Goal: Task Accomplishment & Management: Complete application form

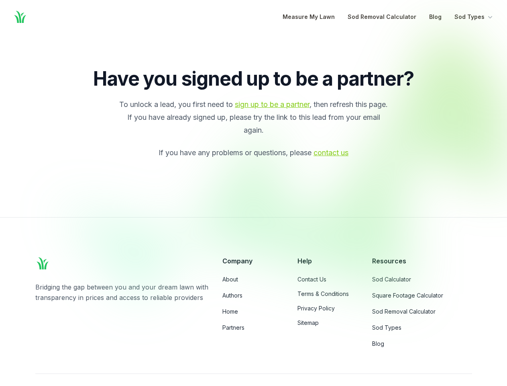
click at [253, 193] on div at bounding box center [290, 165] width 464 height 272
click at [474, 17] on button "Sod Types" at bounding box center [475, 17] width 40 height 10
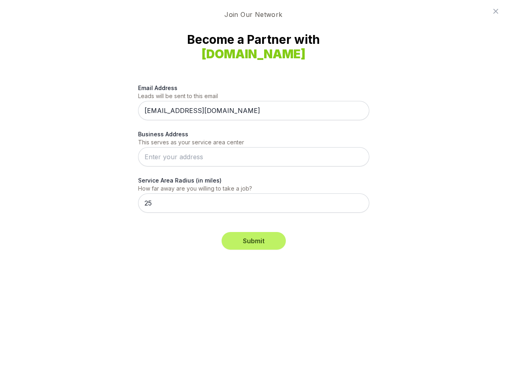
click at [253, 193] on div "Email Address Leads will be sent to this email [EMAIL_ADDRESS][DOMAIN_NAME] Bus…" at bounding box center [253, 153] width 231 height 158
click at [254, 241] on button "Submit" at bounding box center [254, 241] width 64 height 18
click at [496, 11] on icon at bounding box center [496, 11] width 5 height 5
